Goal: Task Accomplishment & Management: Complete application form

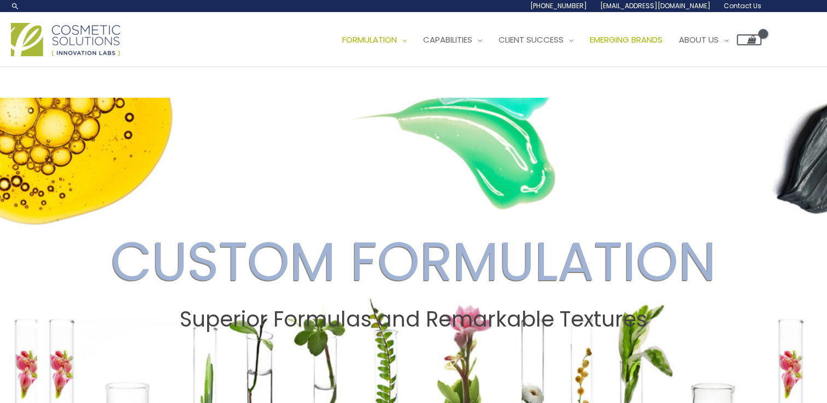
click at [590, 45] on span "Emerging Brands" at bounding box center [626, 39] width 73 height 11
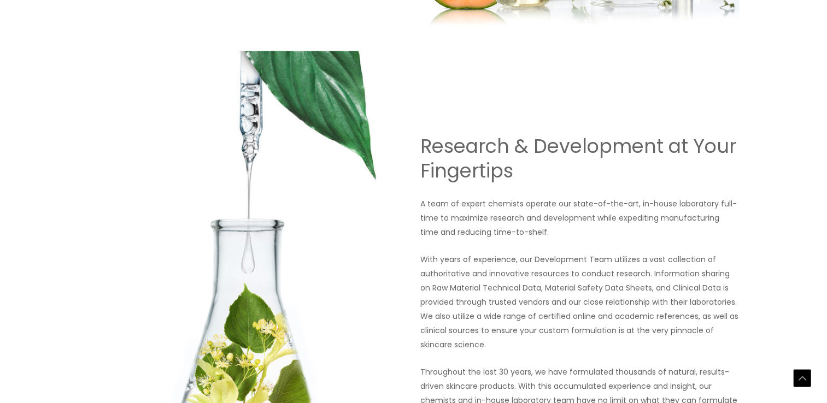
scroll to position [753, 0]
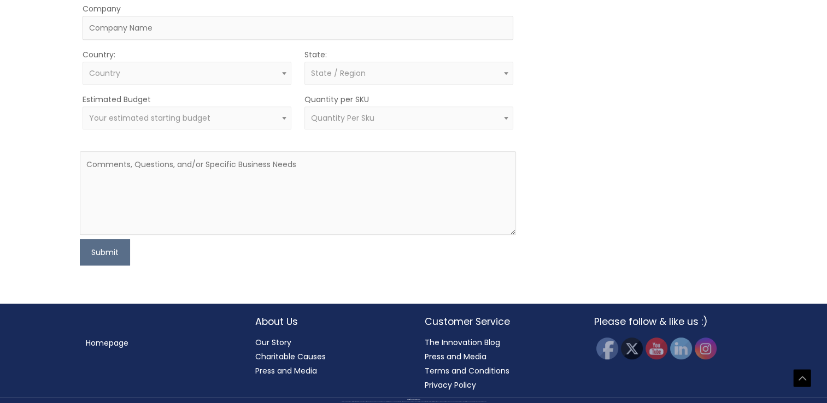
scroll to position [885, 0]
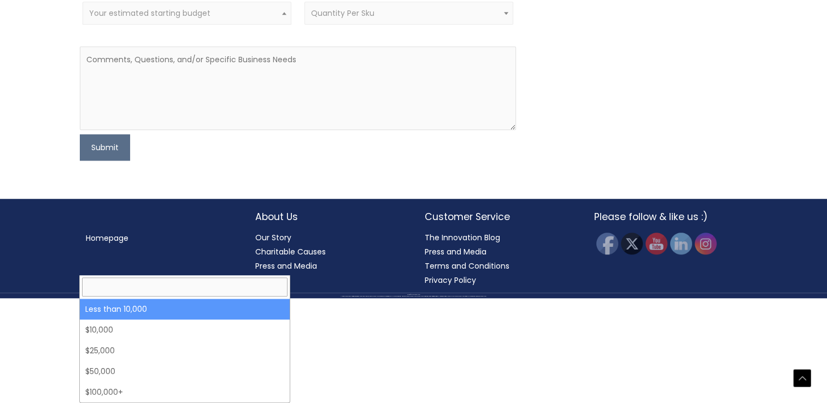
click at [284, 20] on span at bounding box center [284, 13] width 13 height 14
select select "-10000"
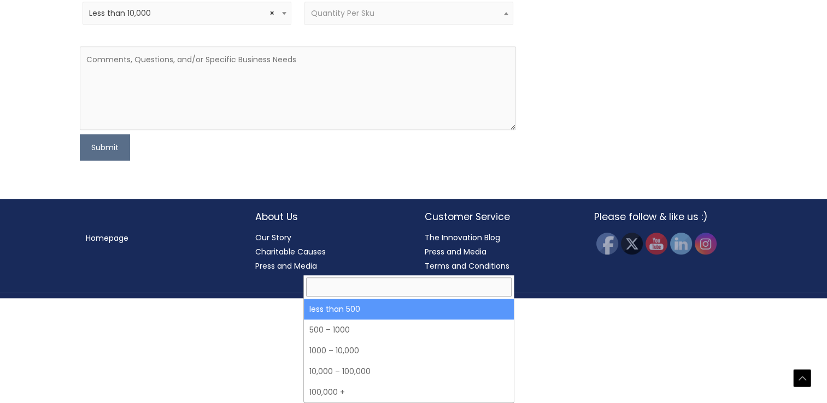
click at [347, 25] on span "Quantity Per Sku" at bounding box center [408, 13] width 209 height 23
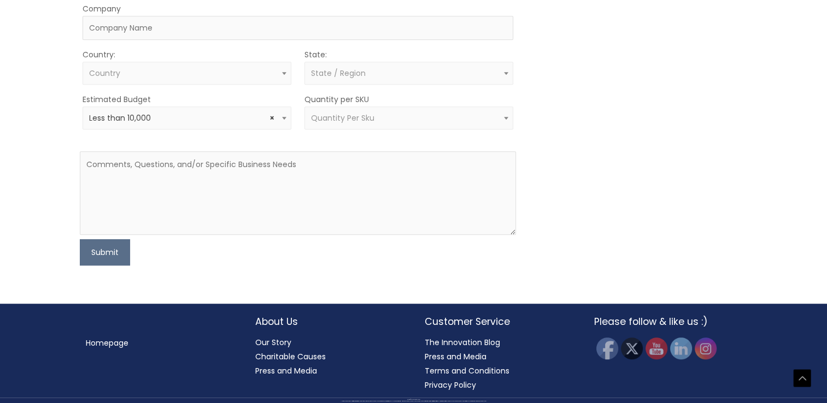
click at [343, 129] on span "Quantity Per Sku" at bounding box center [408, 118] width 209 height 23
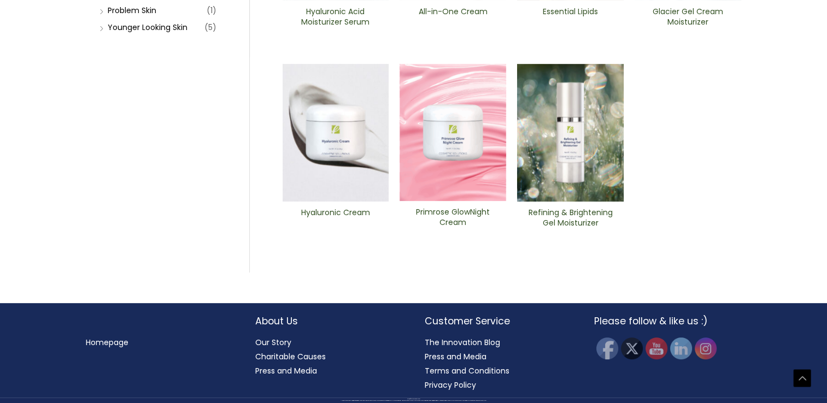
scroll to position [406, 0]
